Goal: Transaction & Acquisition: Subscribe to service/newsletter

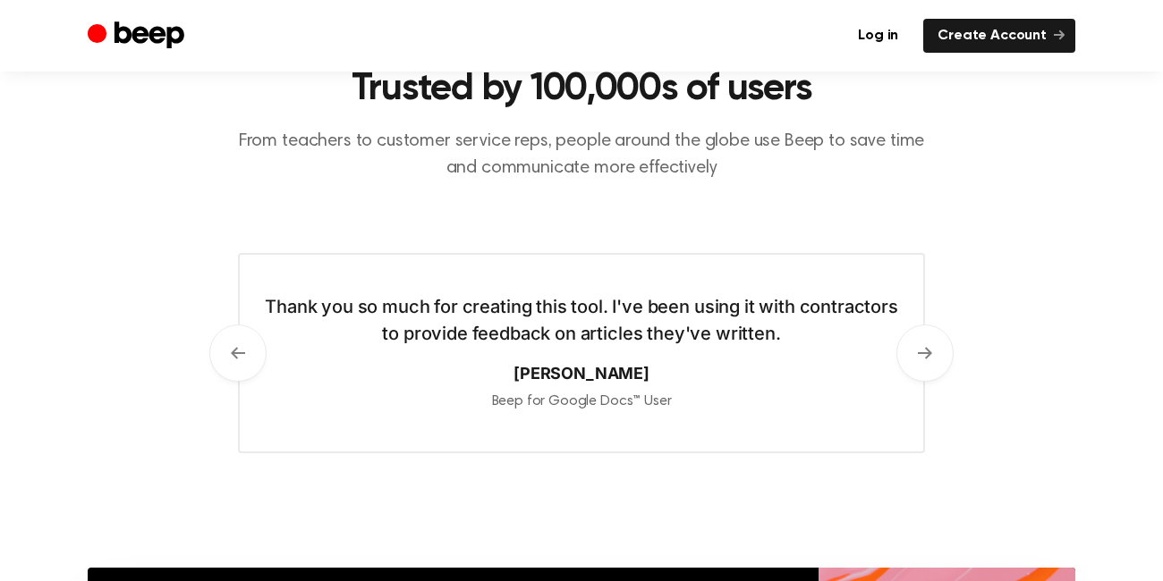
click at [666, 395] on div "Beep for Google Docs™ User" at bounding box center [581, 400] width 647 height 23
click at [942, 348] on button "Next" at bounding box center [924, 353] width 57 height 57
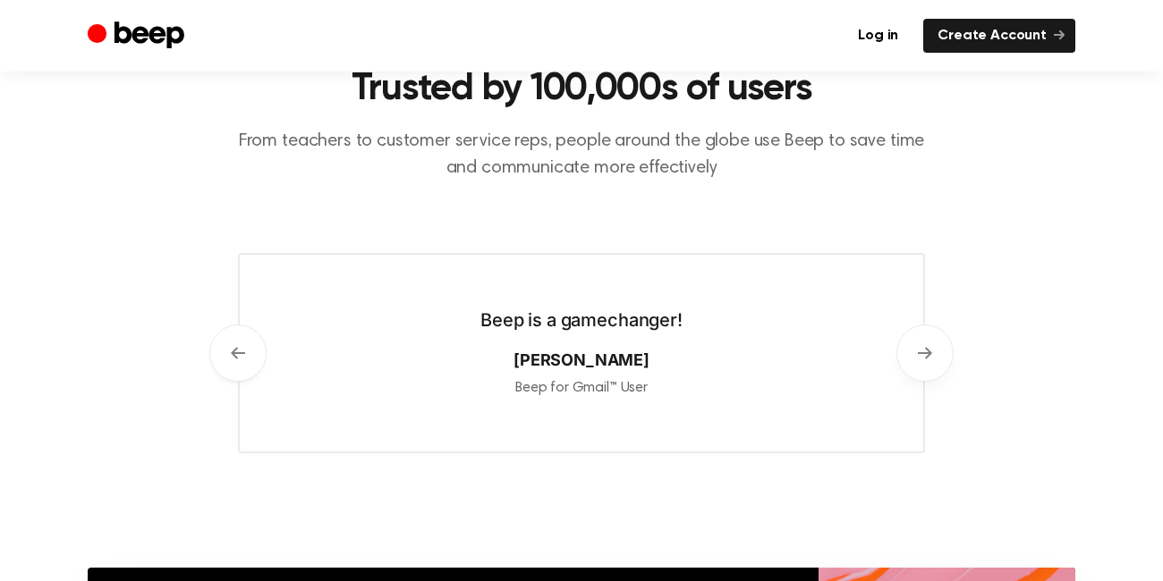
click at [942, 348] on button "Next" at bounding box center [924, 353] width 57 height 57
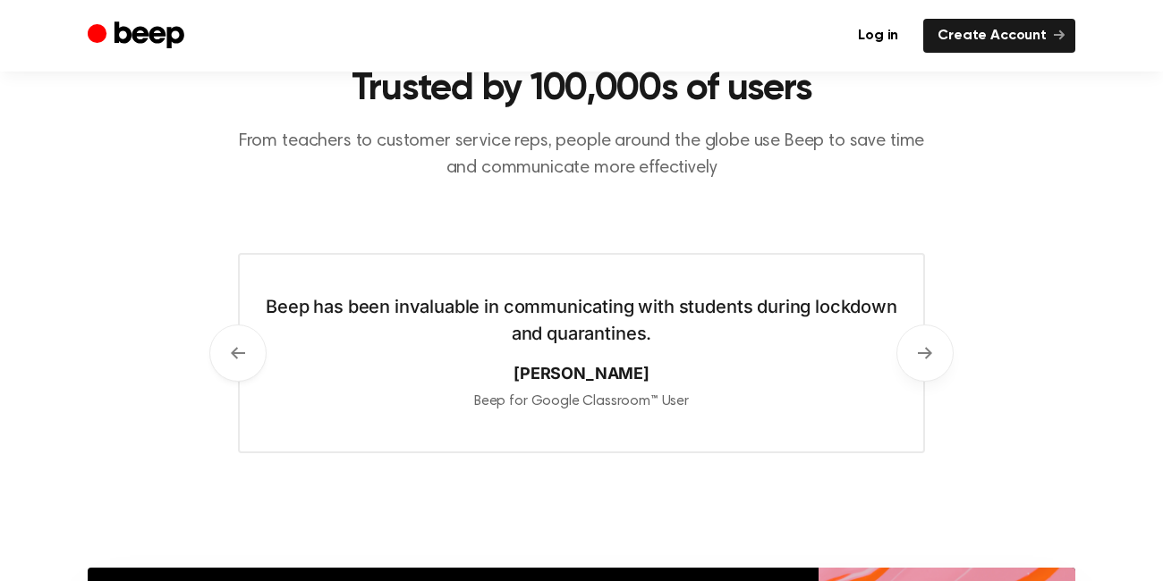
click at [942, 348] on button "Next" at bounding box center [924, 353] width 57 height 57
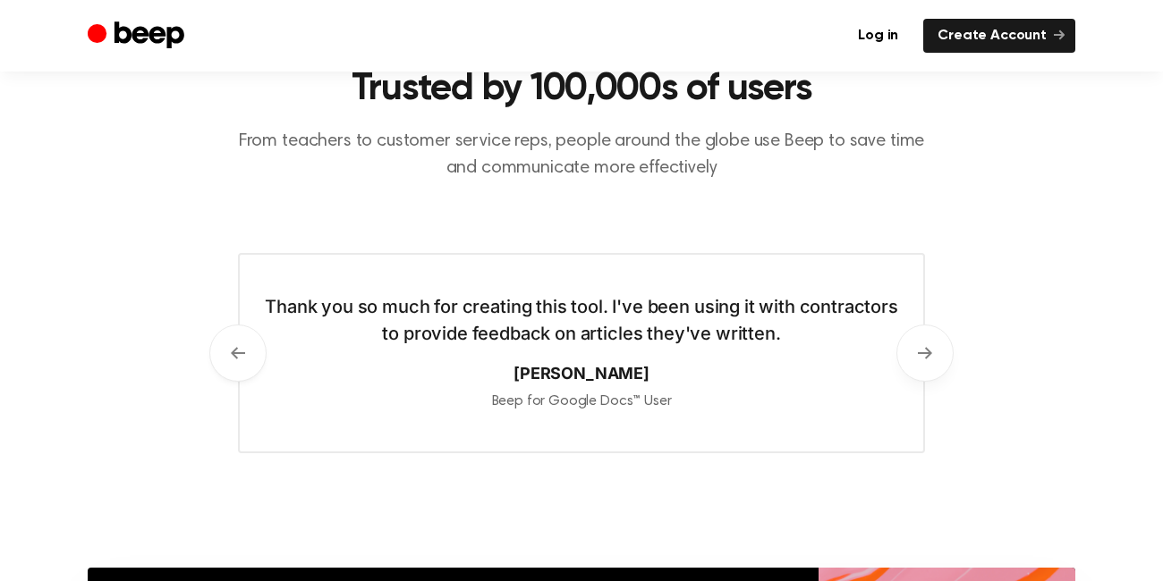
click at [942, 348] on button "Next" at bounding box center [924, 353] width 57 height 57
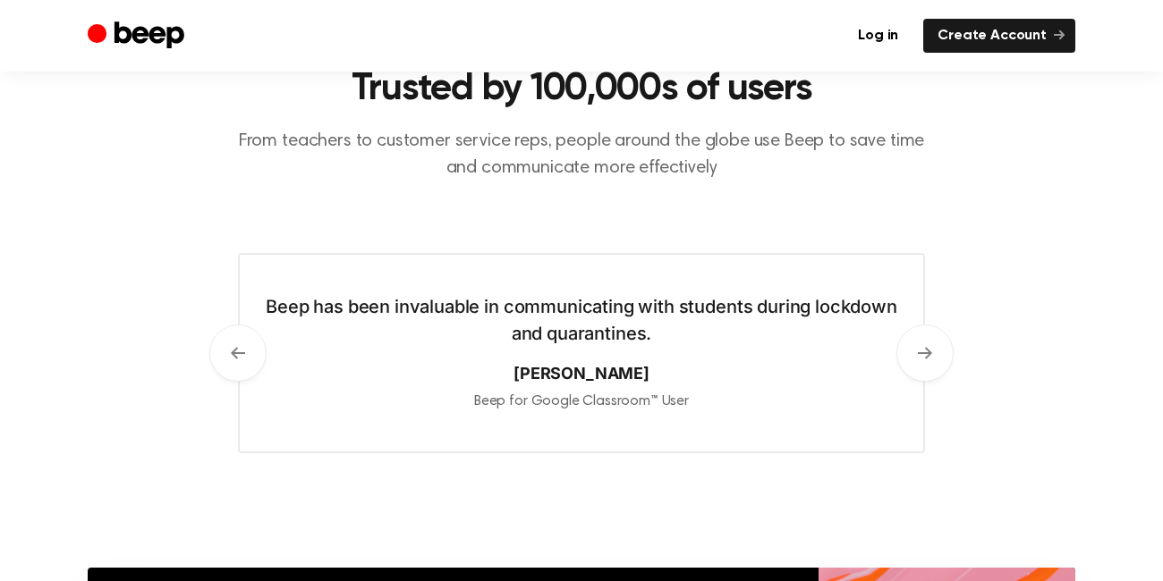
click at [568, 385] on cite "[PERSON_NAME]" at bounding box center [581, 373] width 647 height 24
click at [928, 358] on icon at bounding box center [925, 353] width 14 height 14
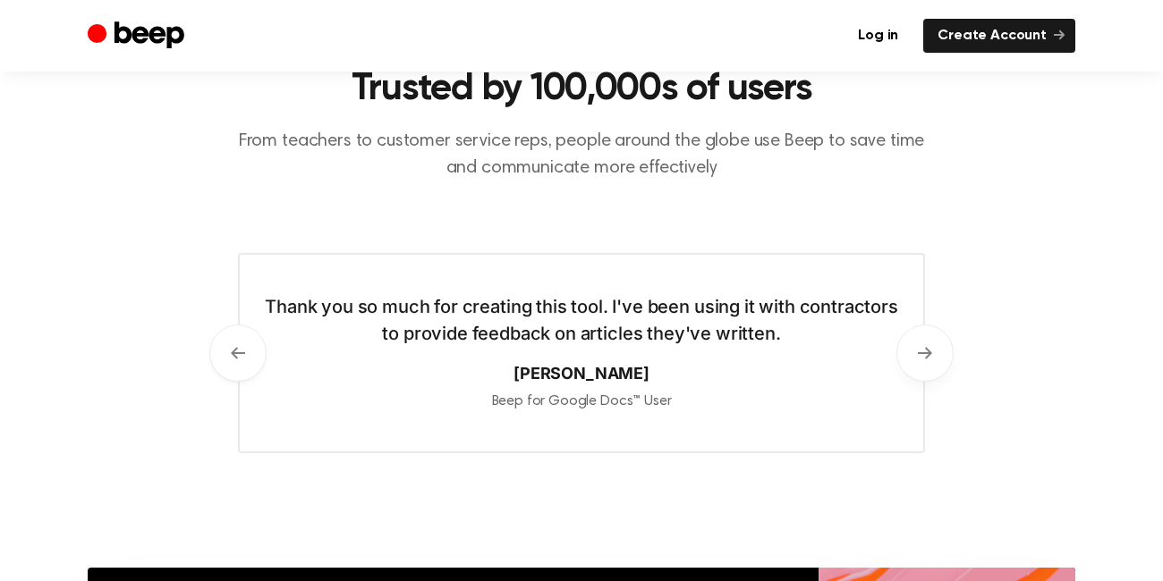
click at [928, 358] on icon at bounding box center [925, 353] width 14 height 14
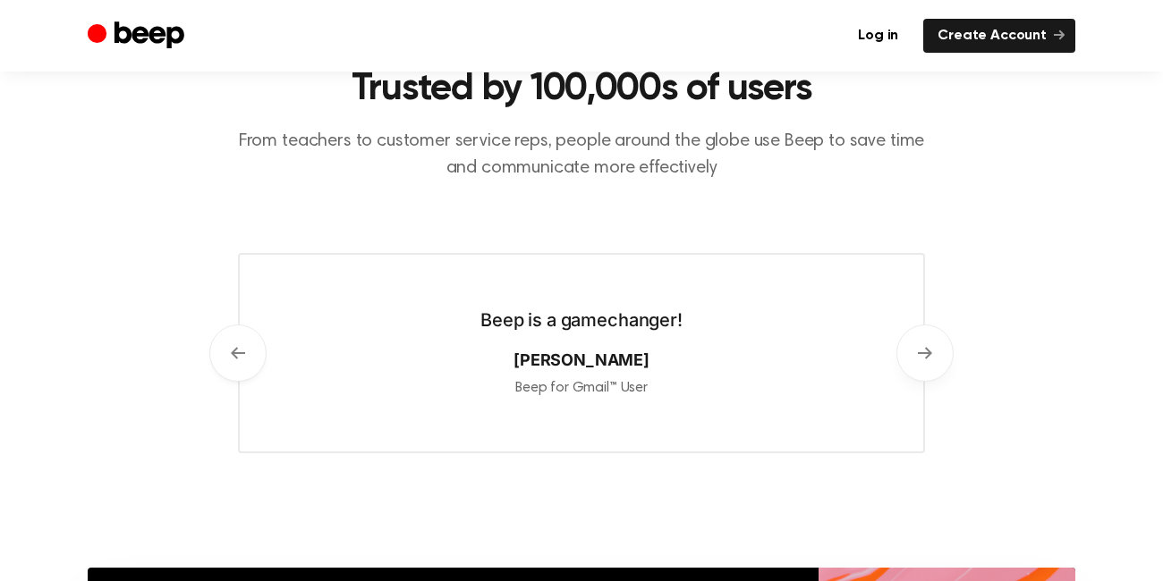
click at [928, 358] on icon at bounding box center [925, 353] width 14 height 14
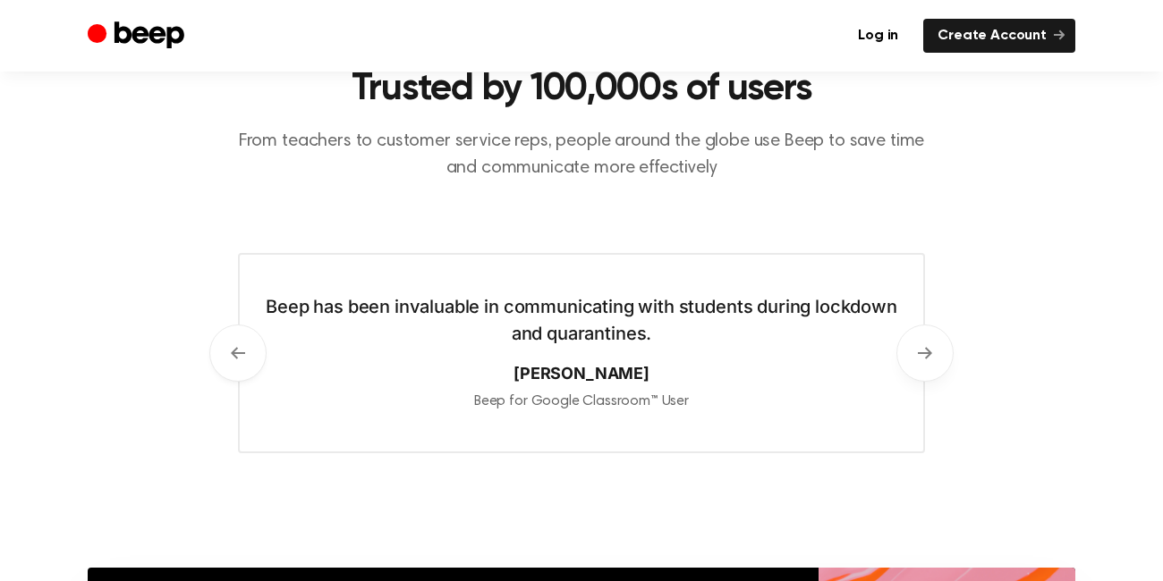
click at [928, 358] on icon at bounding box center [925, 353] width 14 height 14
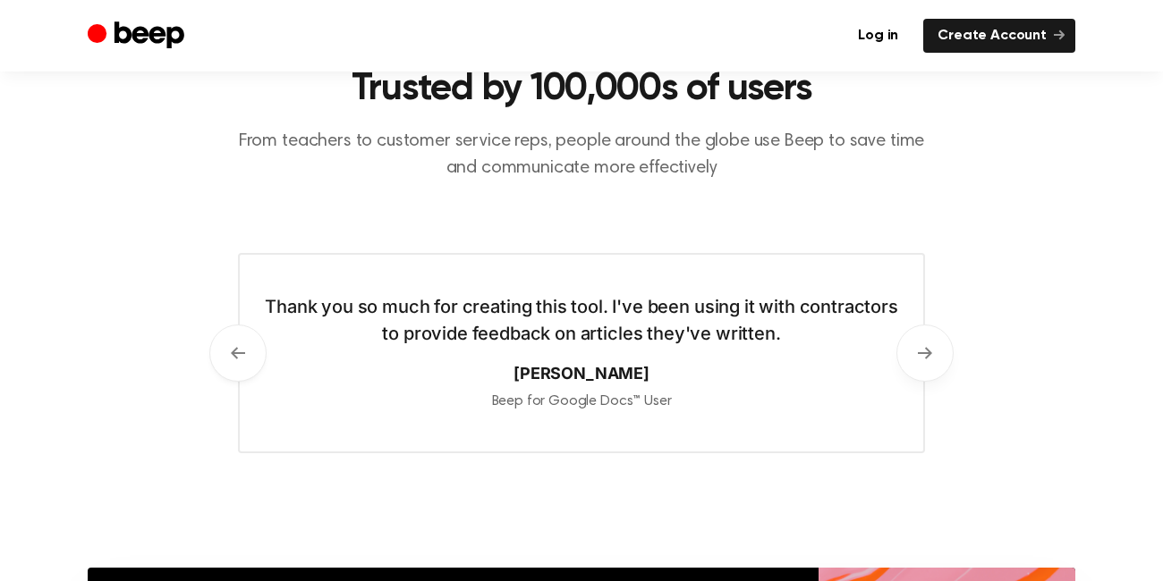
click at [928, 358] on icon at bounding box center [925, 353] width 14 height 14
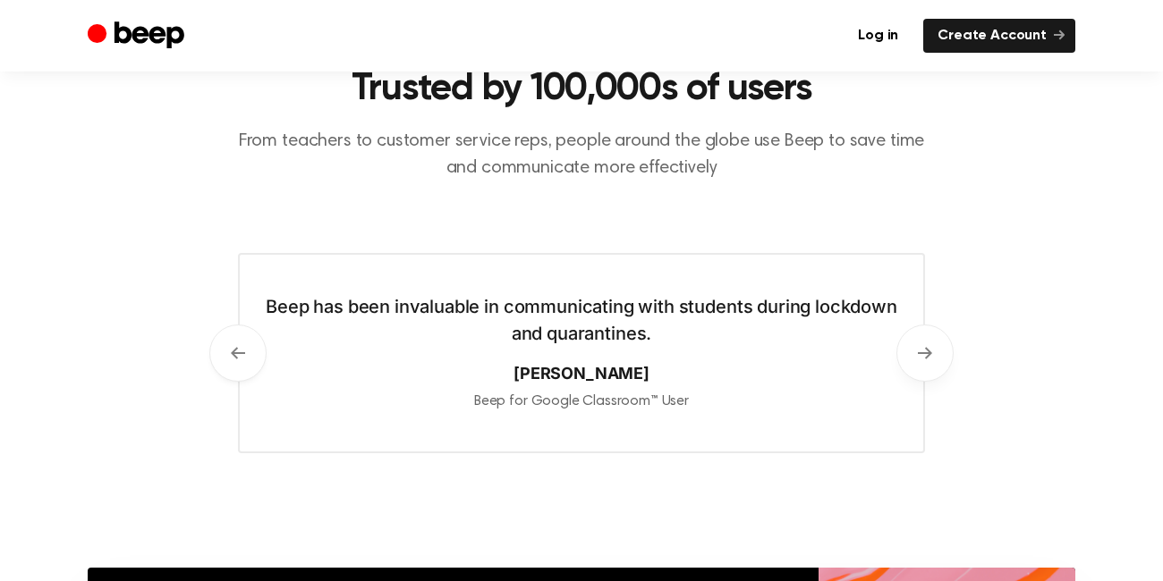
click at [928, 358] on icon at bounding box center [925, 353] width 14 height 14
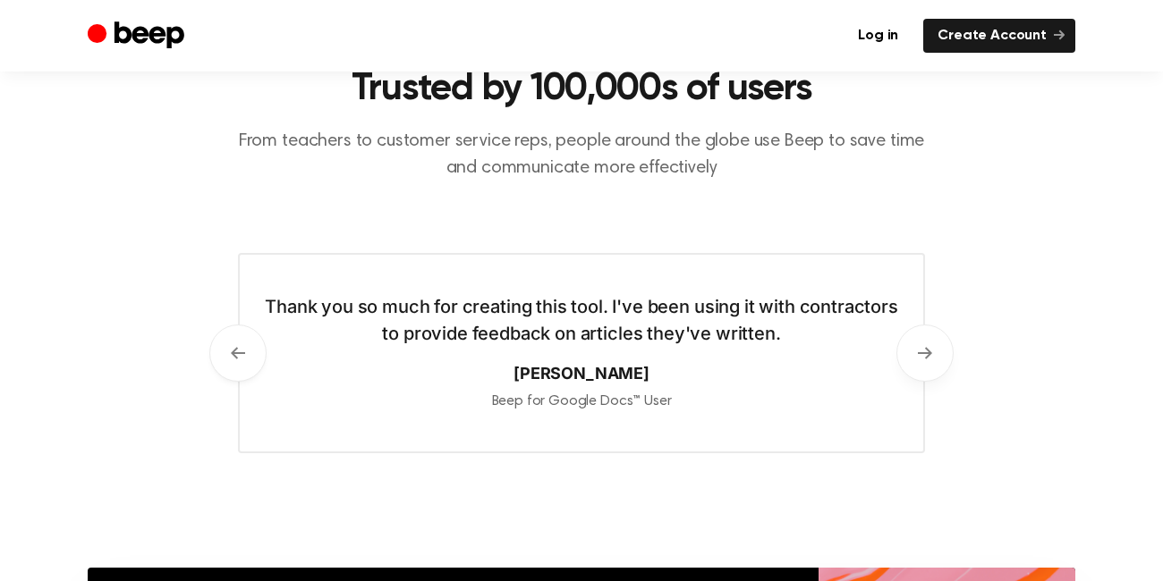
click at [928, 358] on icon at bounding box center [925, 353] width 14 height 14
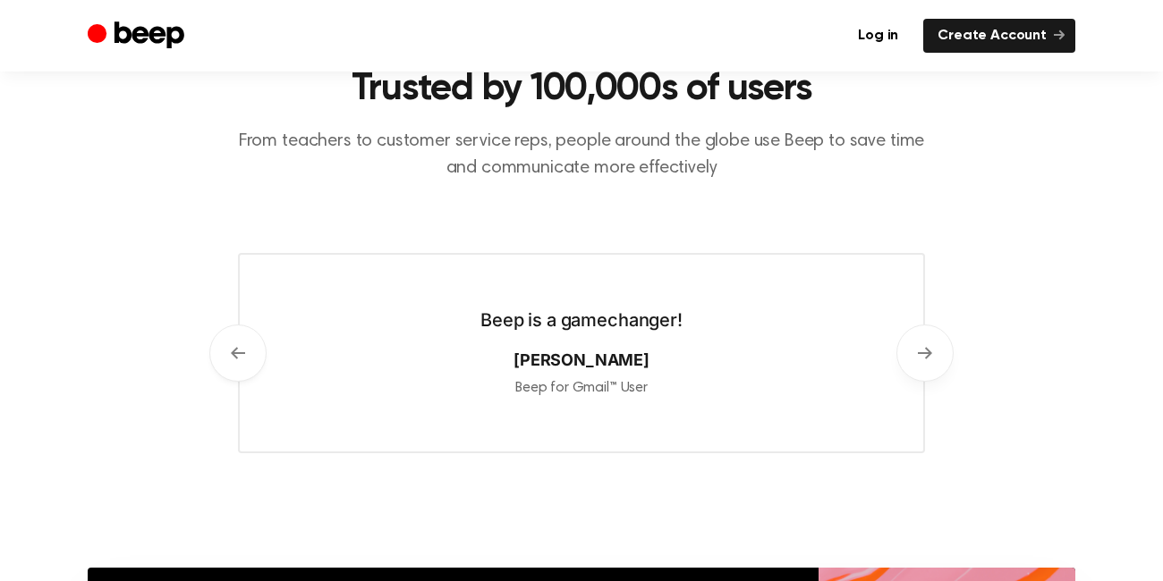
click at [928, 358] on icon at bounding box center [925, 353] width 14 height 14
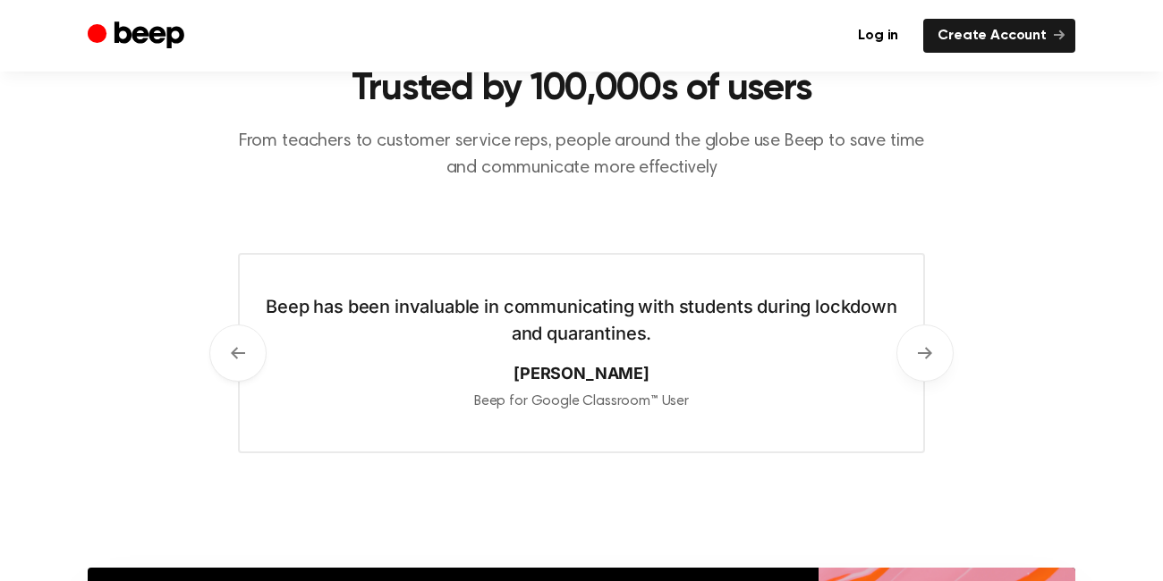
click at [928, 358] on icon at bounding box center [925, 353] width 14 height 14
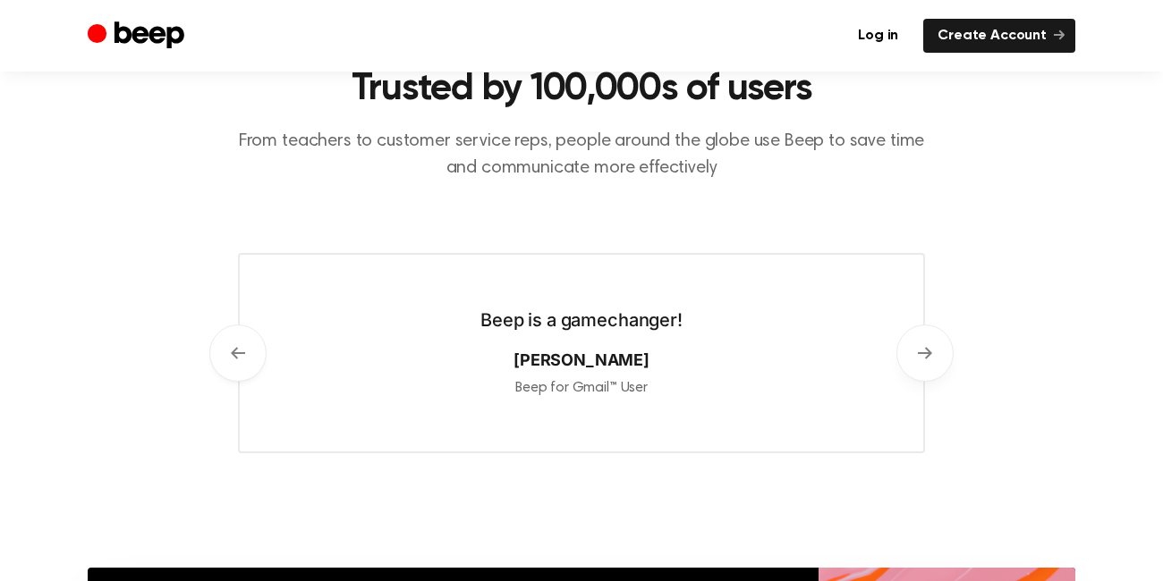
click at [928, 358] on icon at bounding box center [925, 353] width 14 height 14
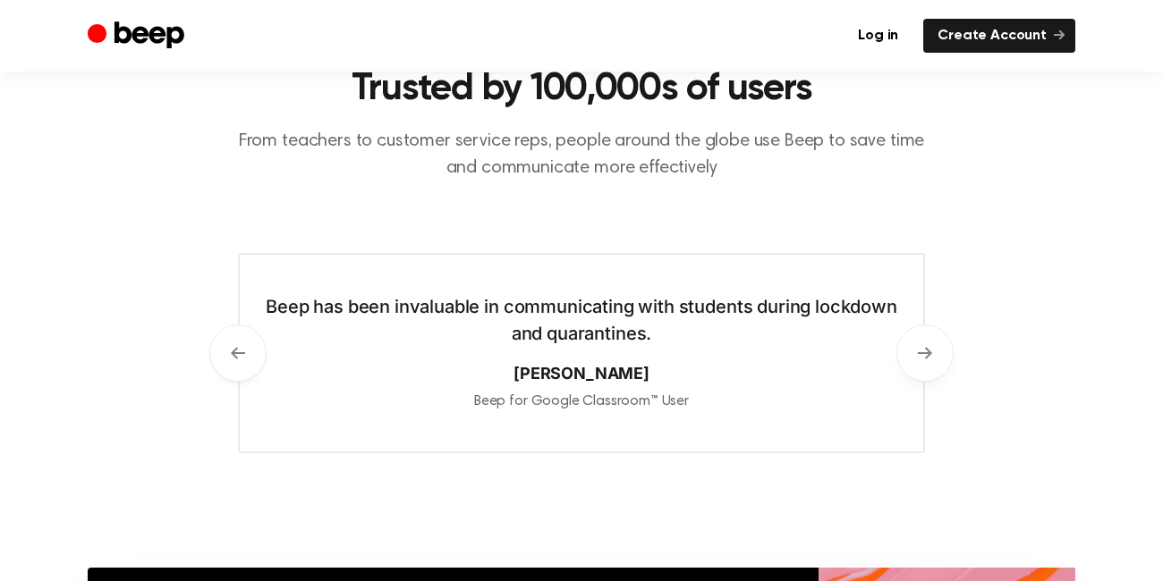
click at [928, 358] on icon at bounding box center [925, 353] width 14 height 14
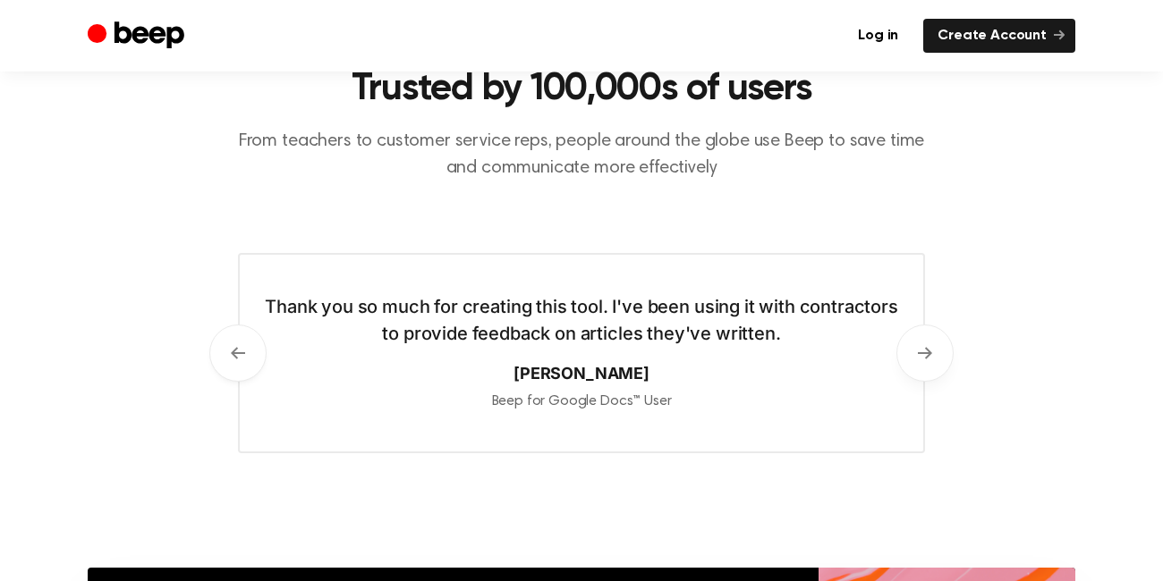
click at [928, 358] on icon at bounding box center [925, 353] width 14 height 14
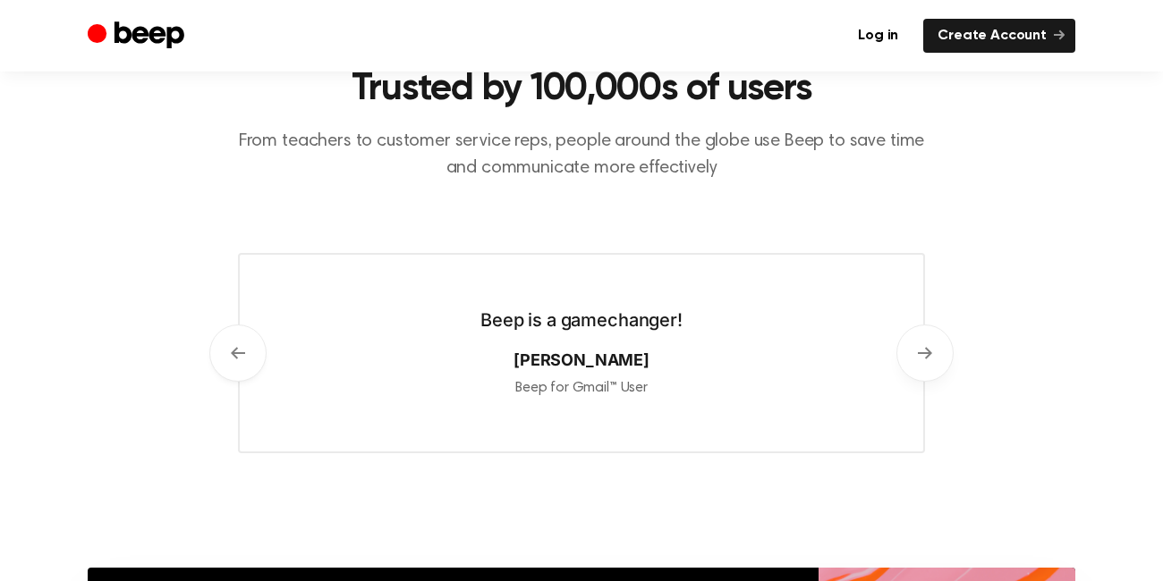
click at [928, 358] on icon at bounding box center [925, 353] width 14 height 14
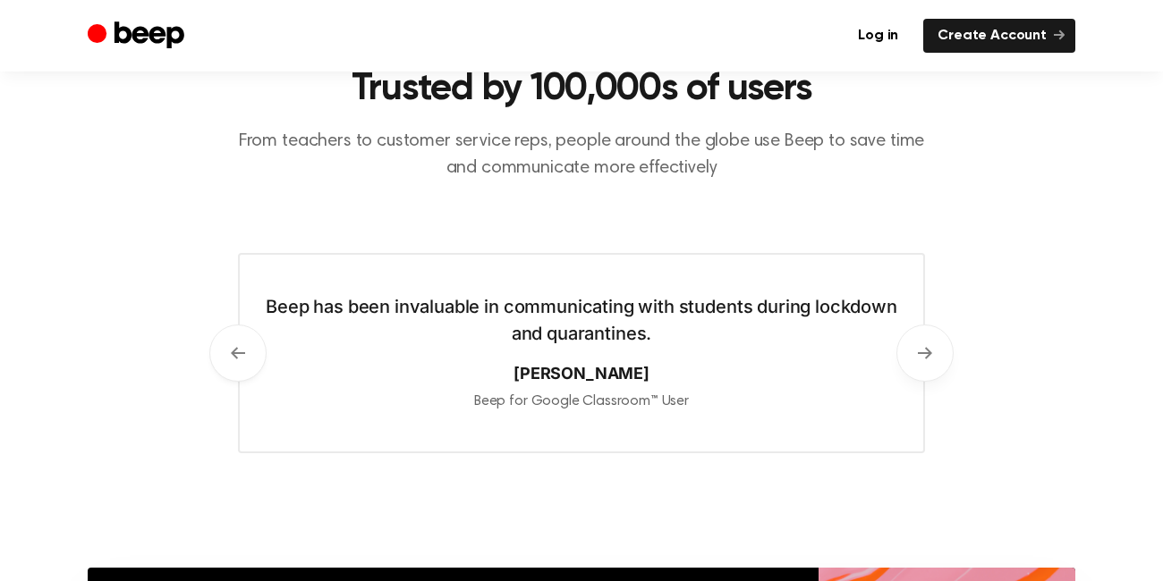
click at [928, 358] on icon at bounding box center [925, 353] width 14 height 14
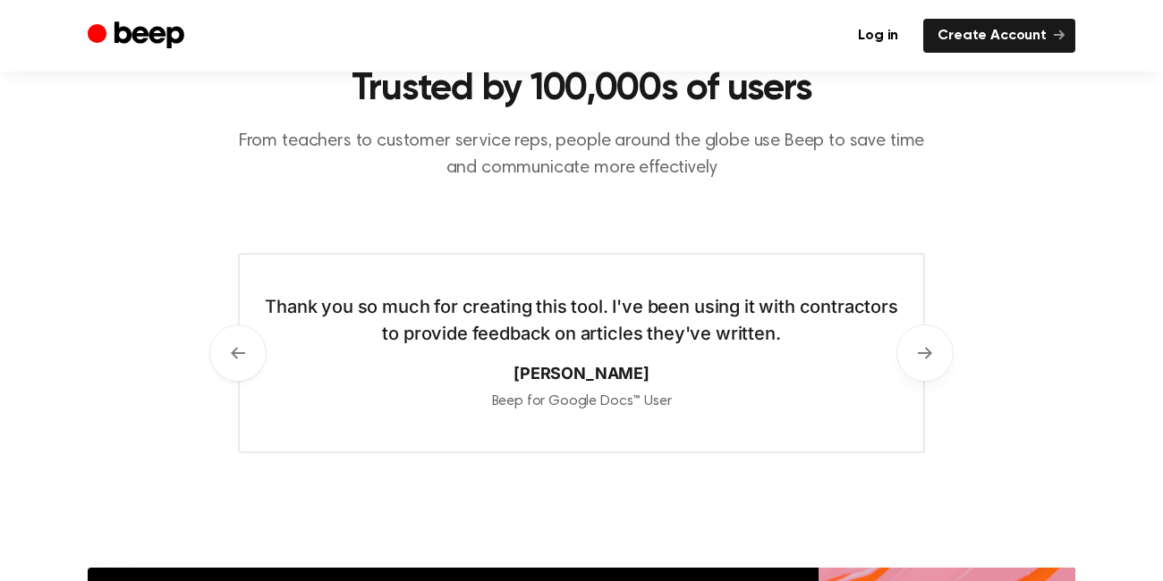
click at [928, 358] on icon at bounding box center [925, 353] width 14 height 14
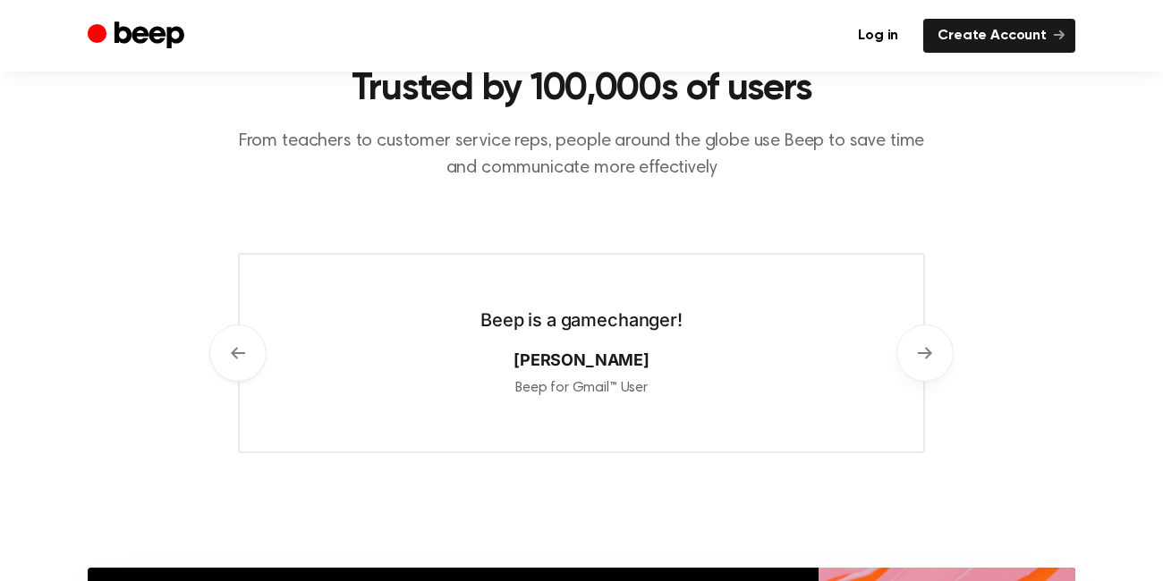
click at [928, 358] on icon at bounding box center [925, 353] width 14 height 14
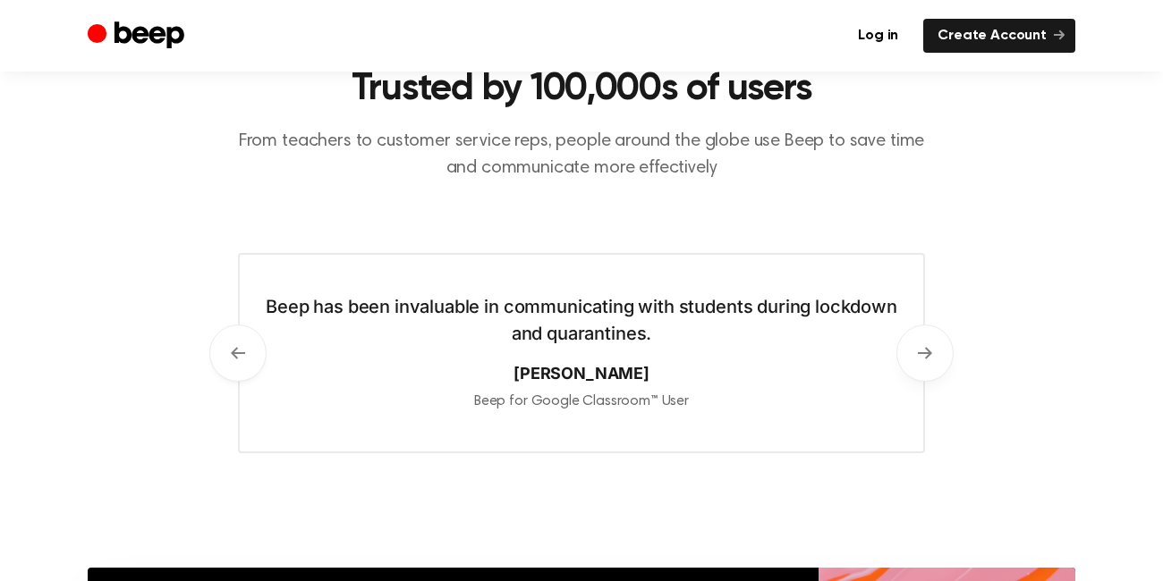
click at [928, 358] on icon at bounding box center [925, 353] width 14 height 14
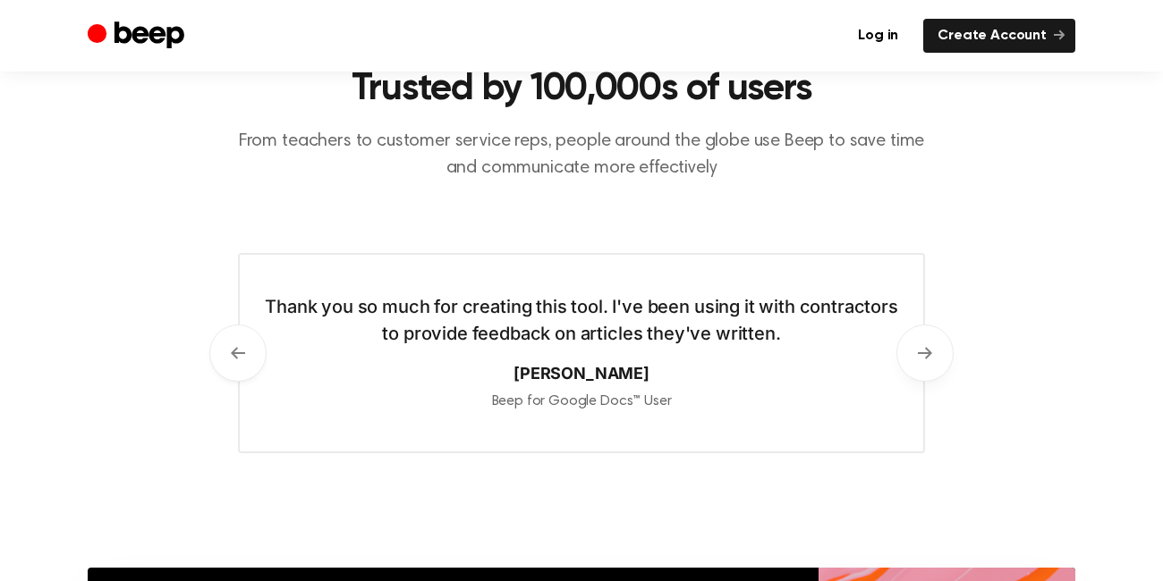
click at [928, 358] on icon at bounding box center [925, 353] width 14 height 14
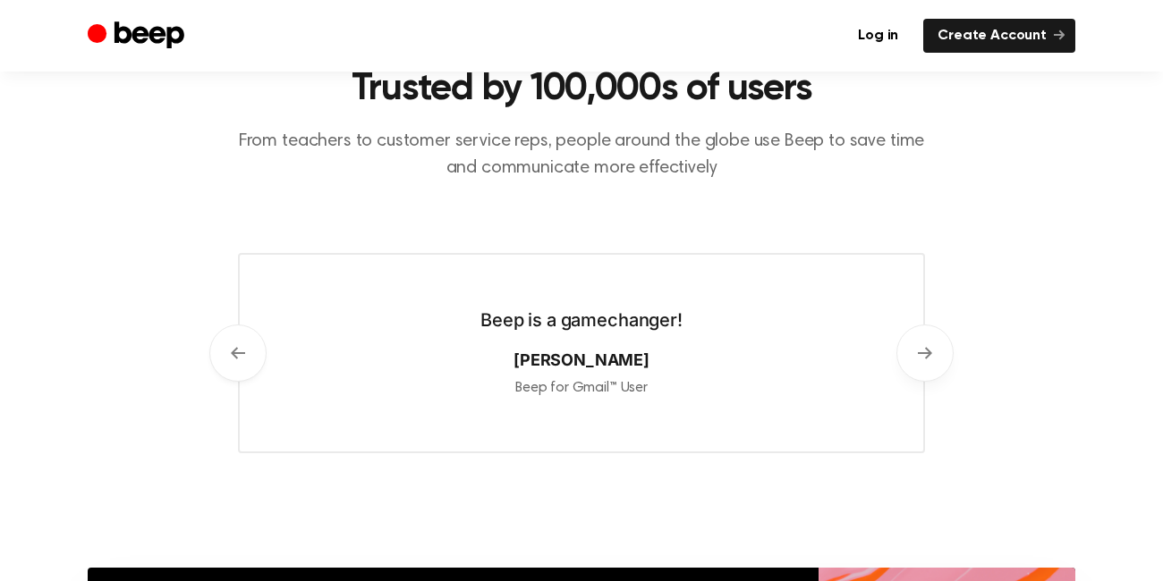
click at [928, 358] on icon at bounding box center [925, 353] width 14 height 14
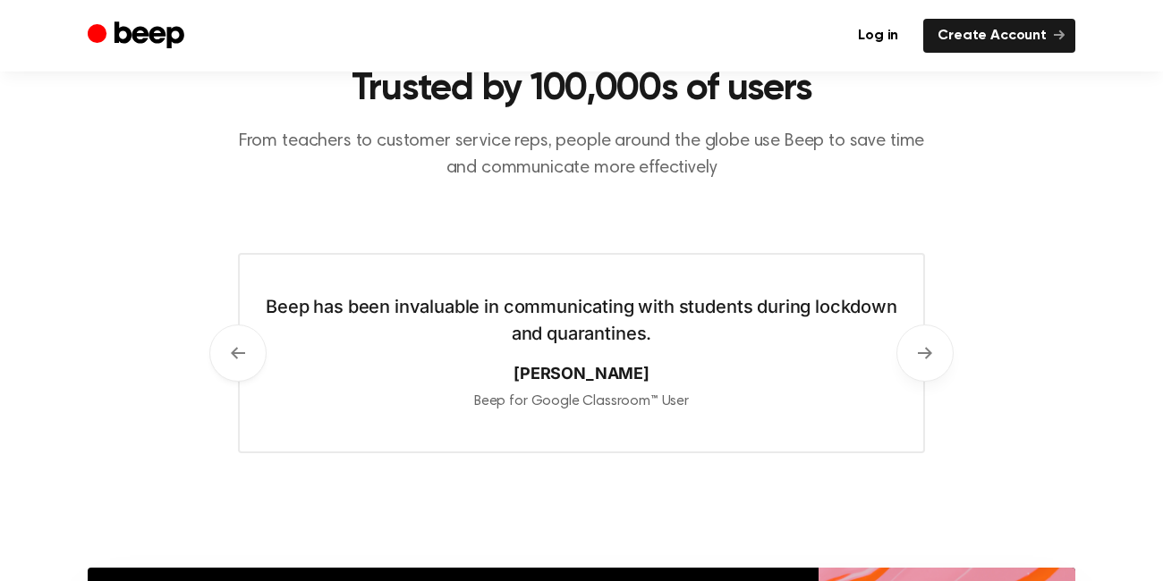
click at [928, 358] on icon at bounding box center [925, 353] width 14 height 14
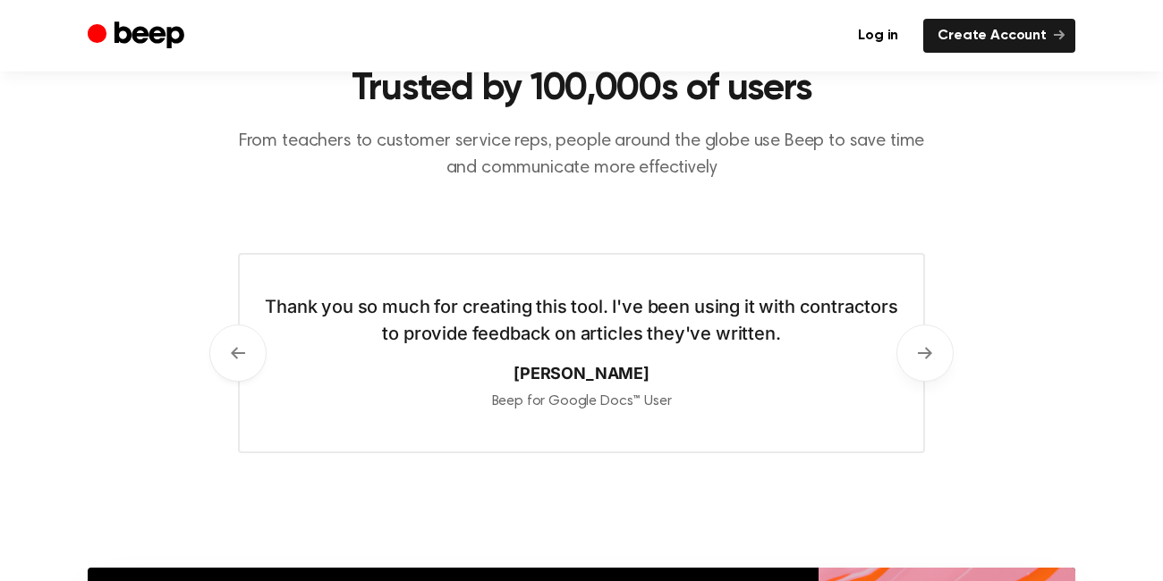
click at [928, 358] on icon at bounding box center [925, 353] width 14 height 14
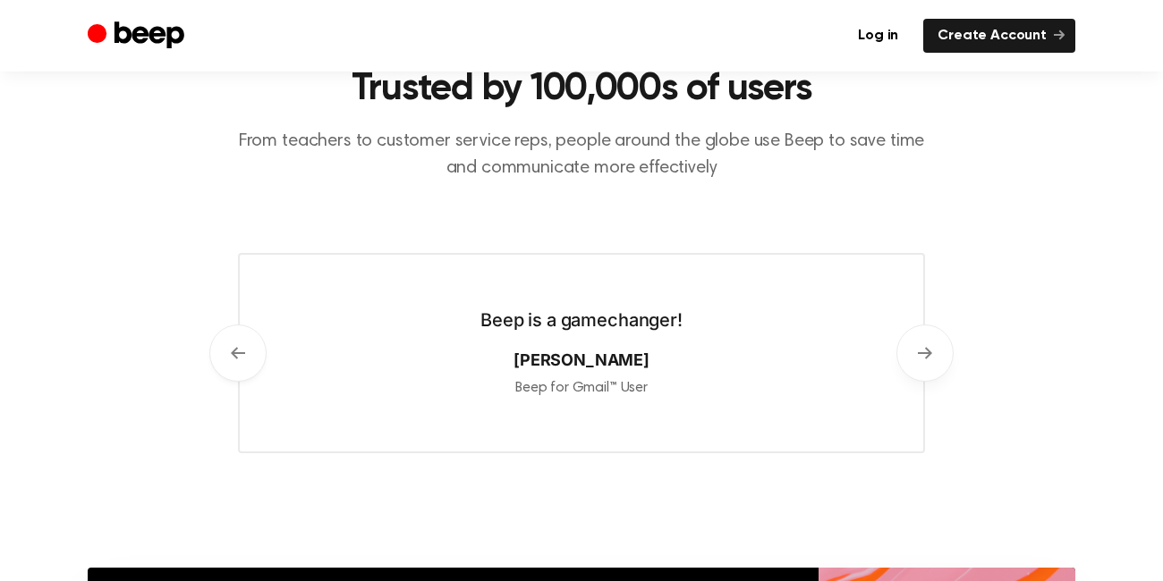
click at [928, 358] on icon at bounding box center [925, 353] width 14 height 14
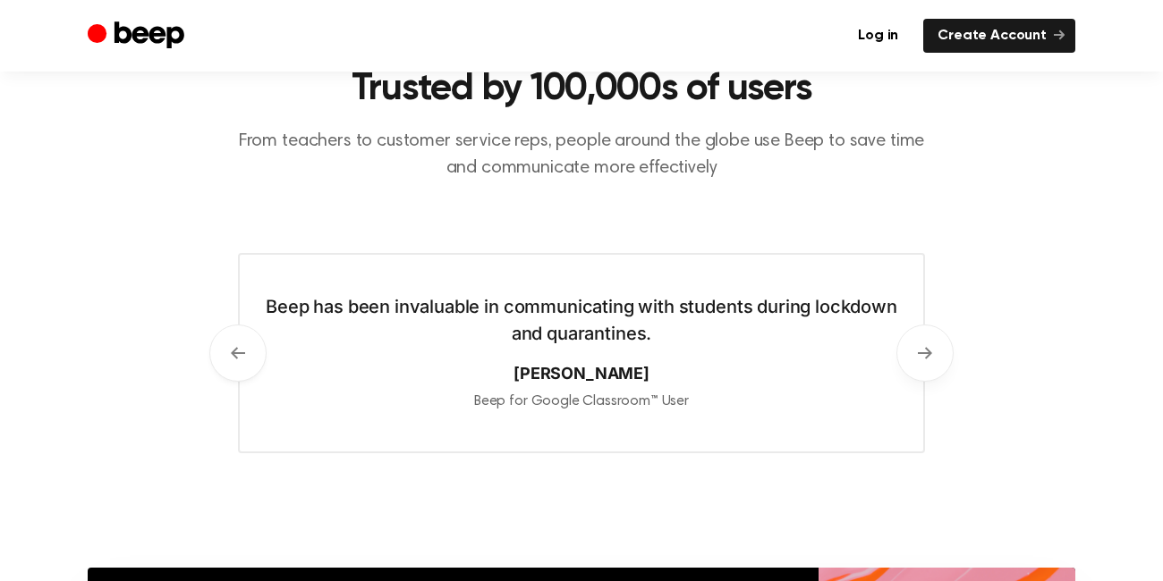
click at [928, 358] on icon at bounding box center [925, 353] width 14 height 14
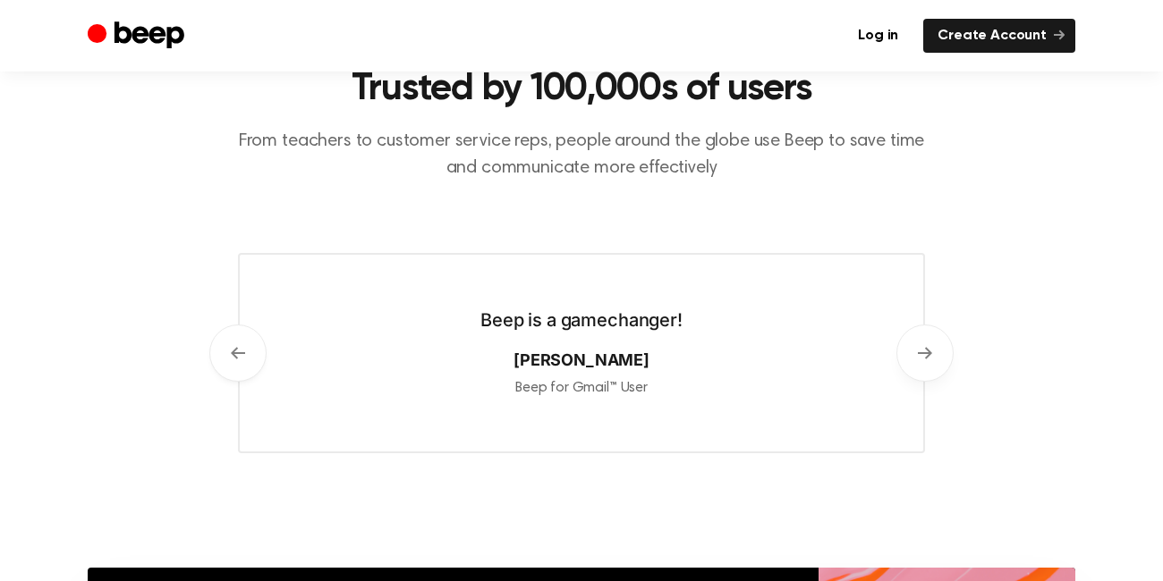
click at [932, 370] on button "Next" at bounding box center [924, 353] width 57 height 57
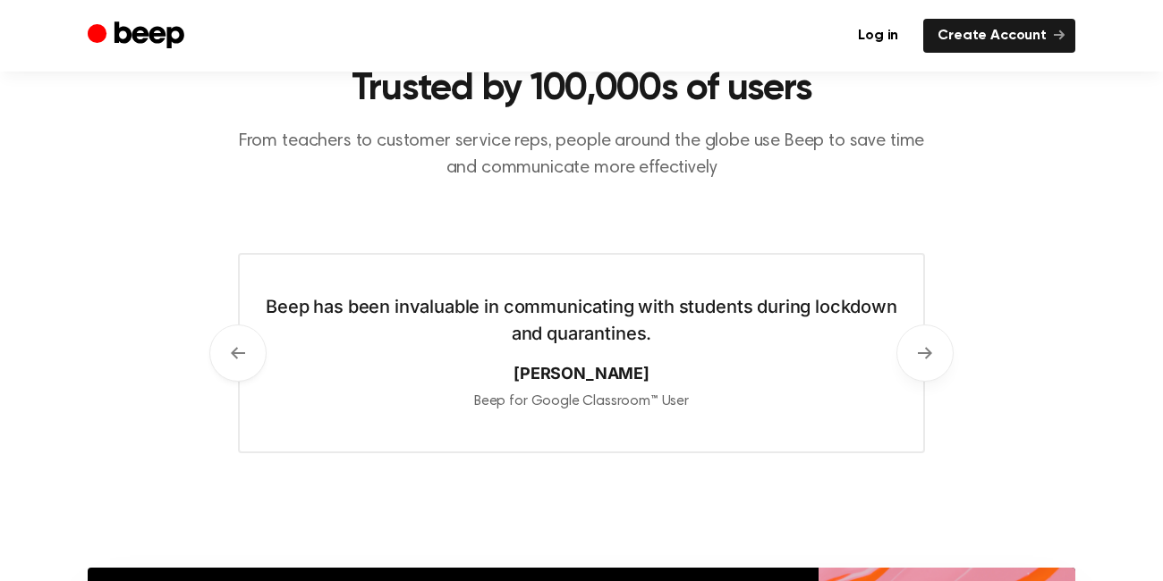
click at [932, 370] on button "Next" at bounding box center [924, 353] width 57 height 57
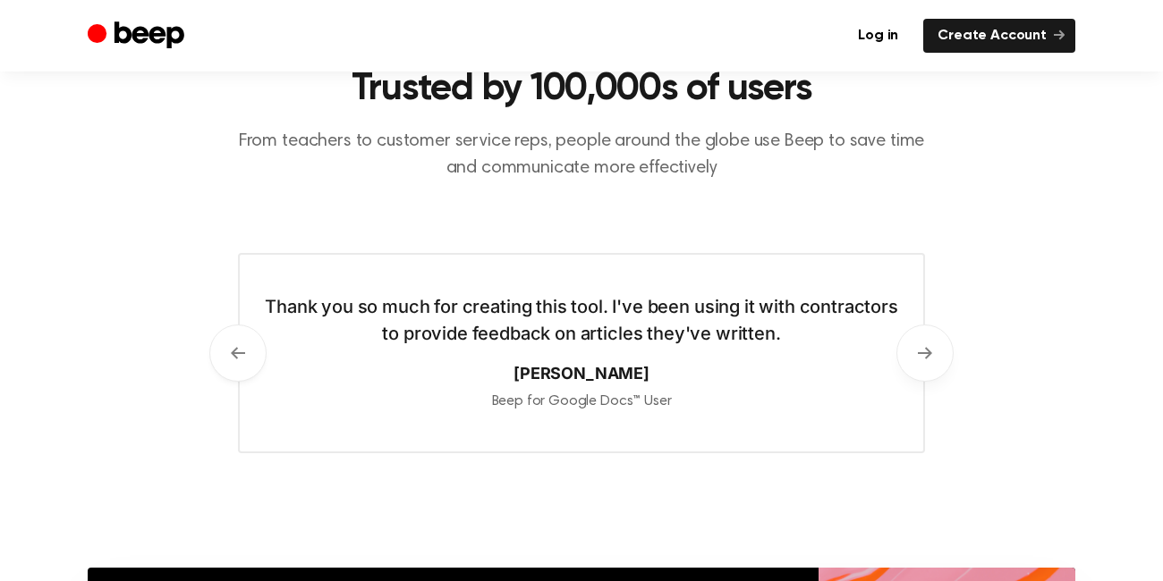
click at [932, 370] on button "Next" at bounding box center [924, 353] width 57 height 57
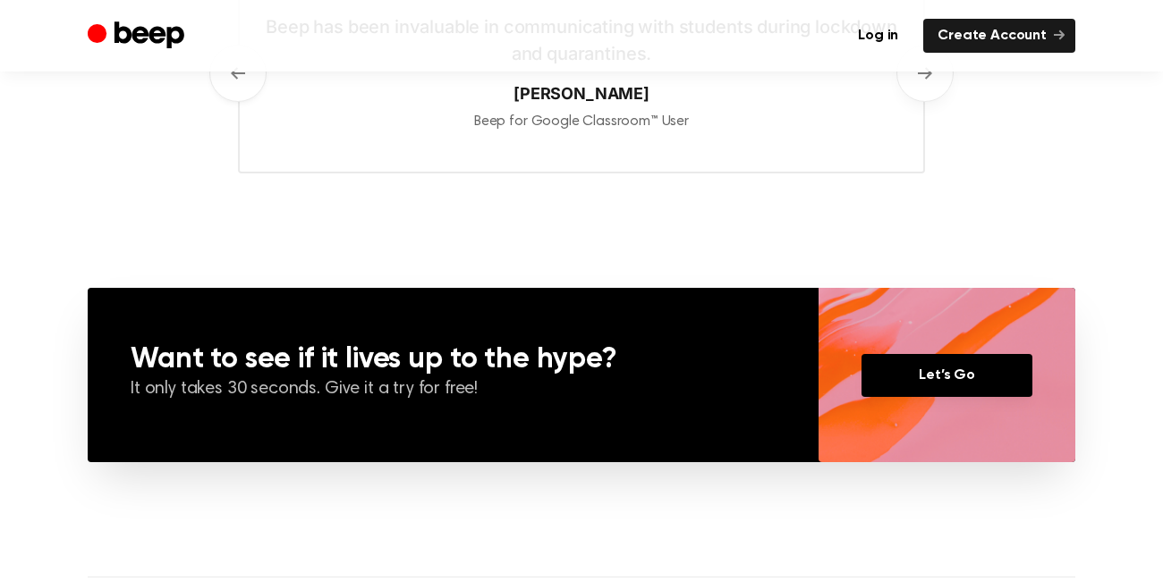
scroll to position [1115, 0]
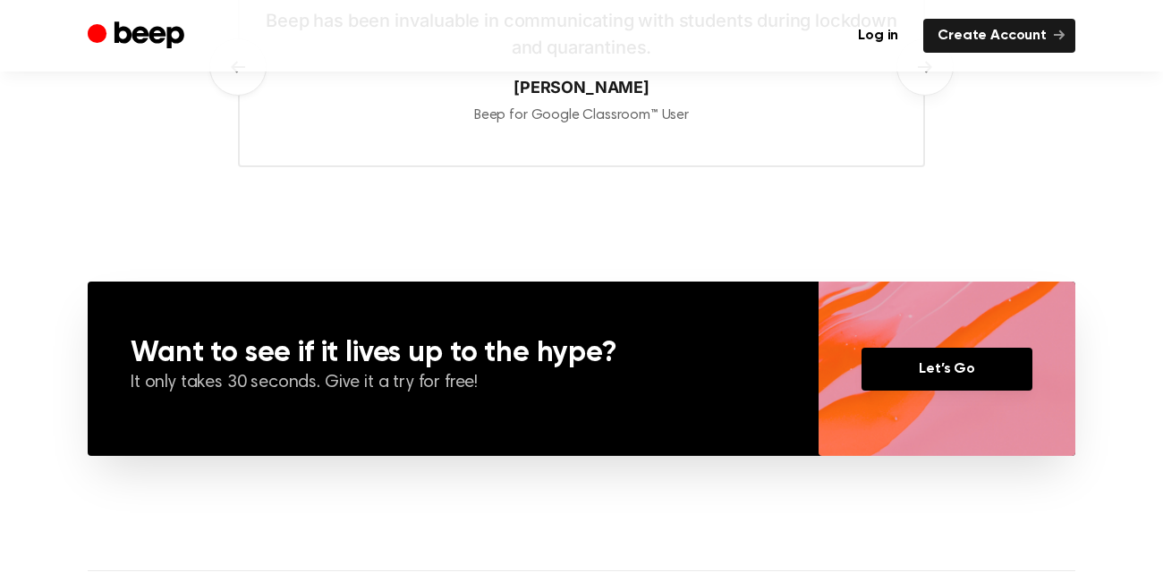
click at [932, 370] on link "Let’s Go" at bounding box center [946, 369] width 171 height 43
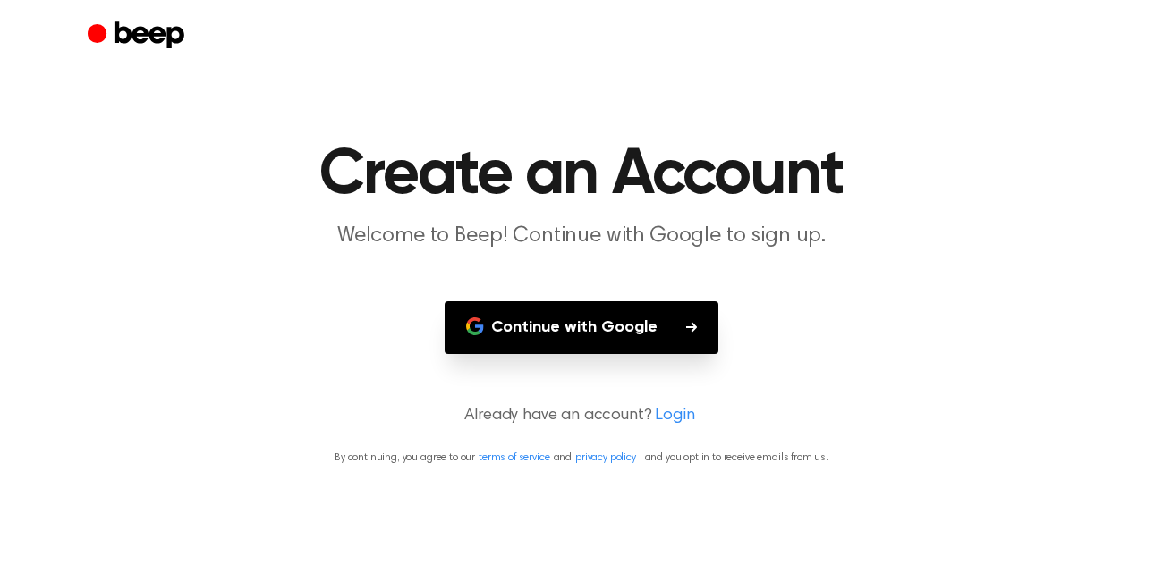
click at [693, 336] on button "Continue with Google" at bounding box center [581, 327] width 274 height 53
click at [670, 416] on link "Login" at bounding box center [674, 416] width 39 height 24
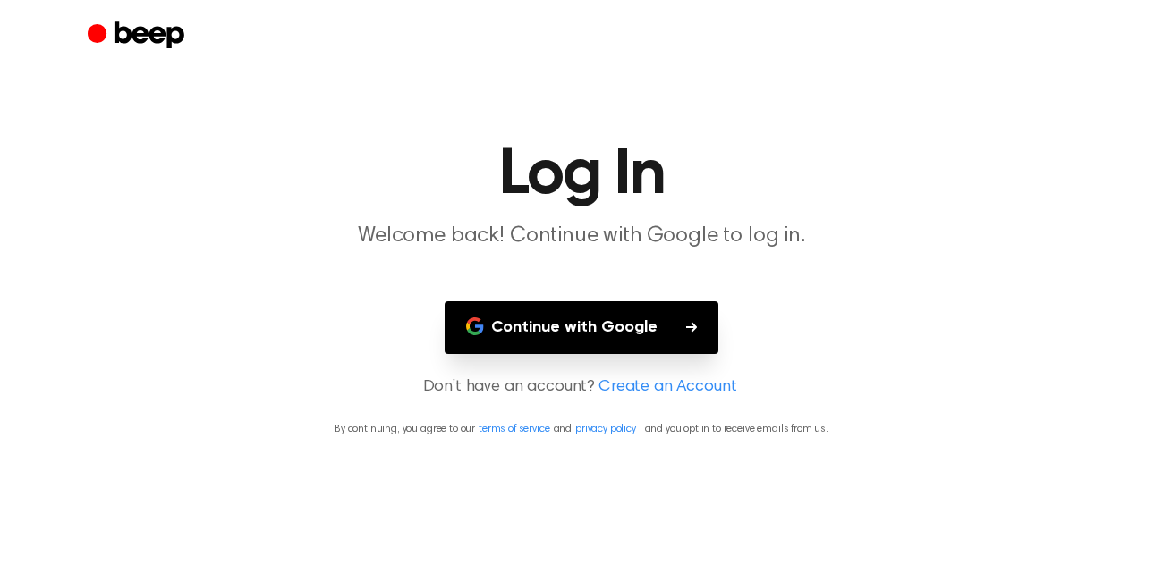
click at [681, 380] on link "Create an Account" at bounding box center [667, 388] width 138 height 24
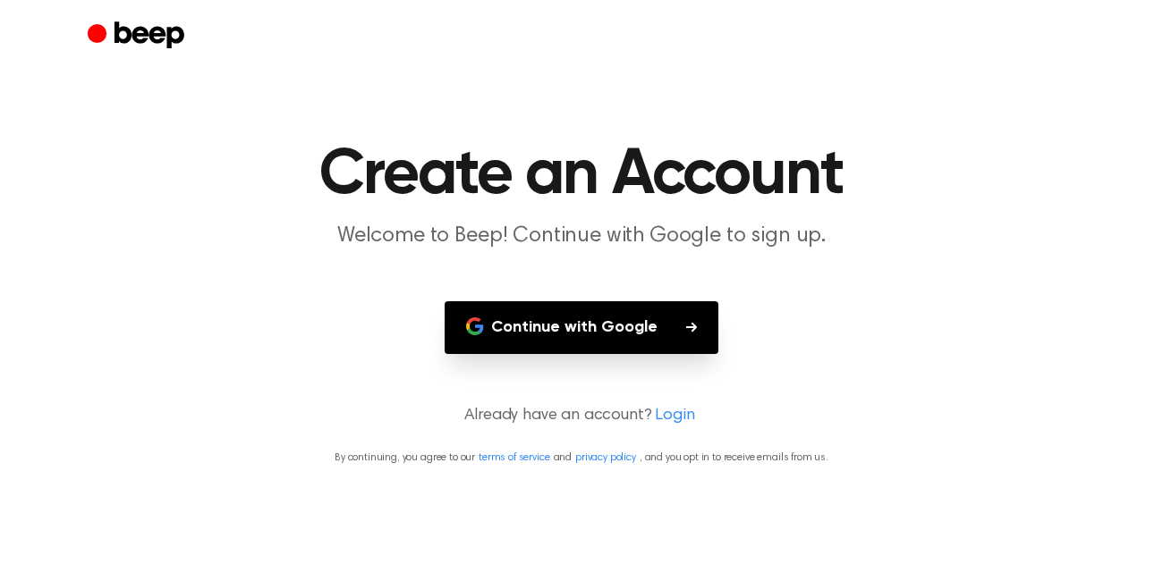
click at [625, 456] on link "privacy policy" at bounding box center [605, 458] width 61 height 11
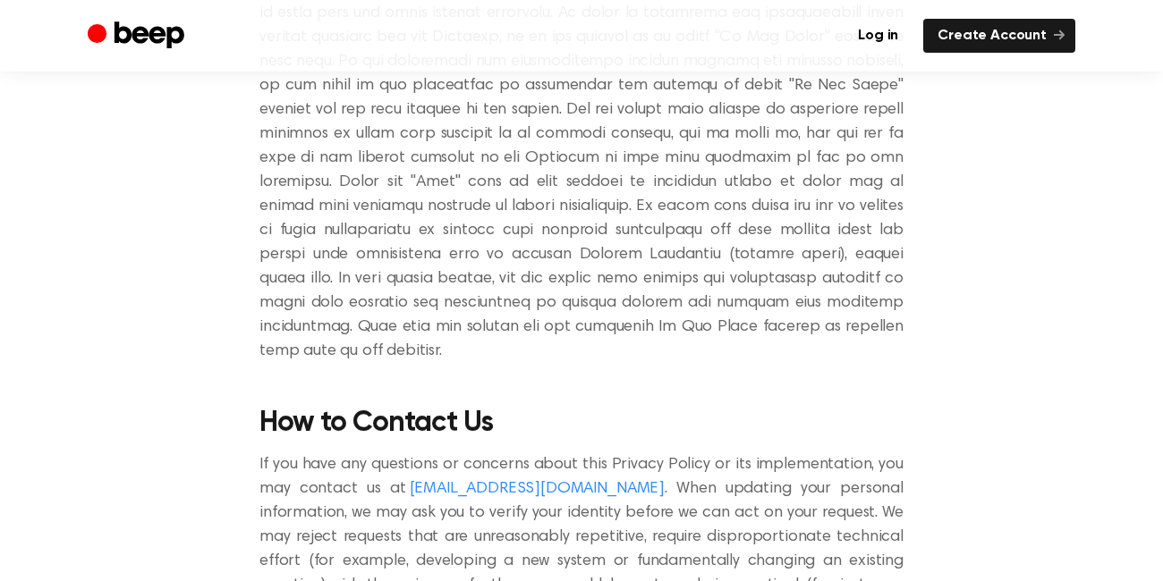
scroll to position [7689, 0]
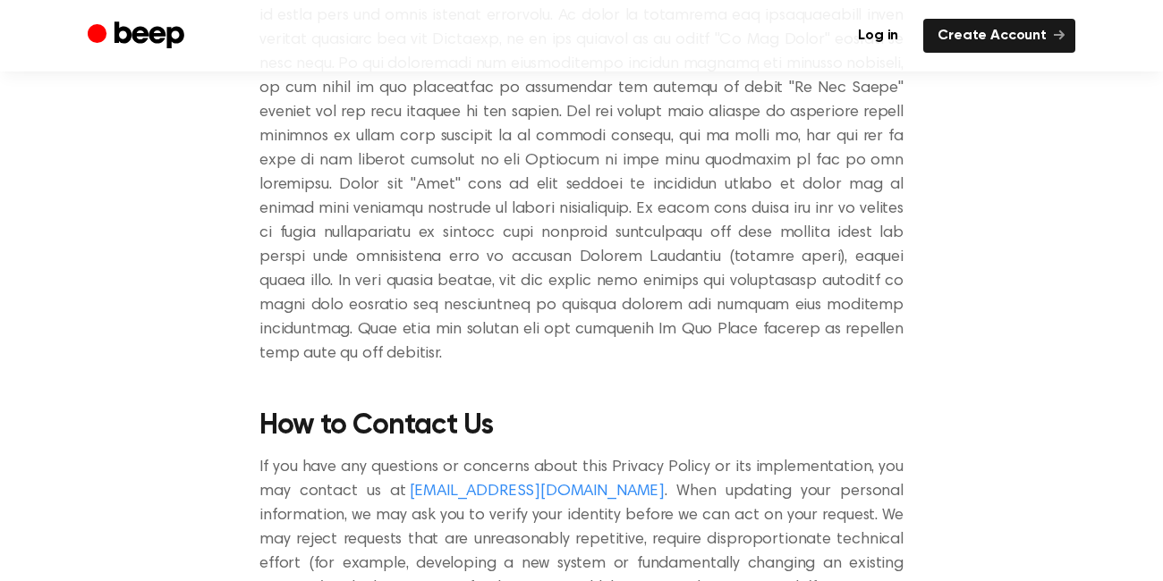
click at [448, 484] on link "[EMAIL_ADDRESS][DOMAIN_NAME]" at bounding box center [538, 492] width 256 height 16
